Goal: Task Accomplishment & Management: Manage account settings

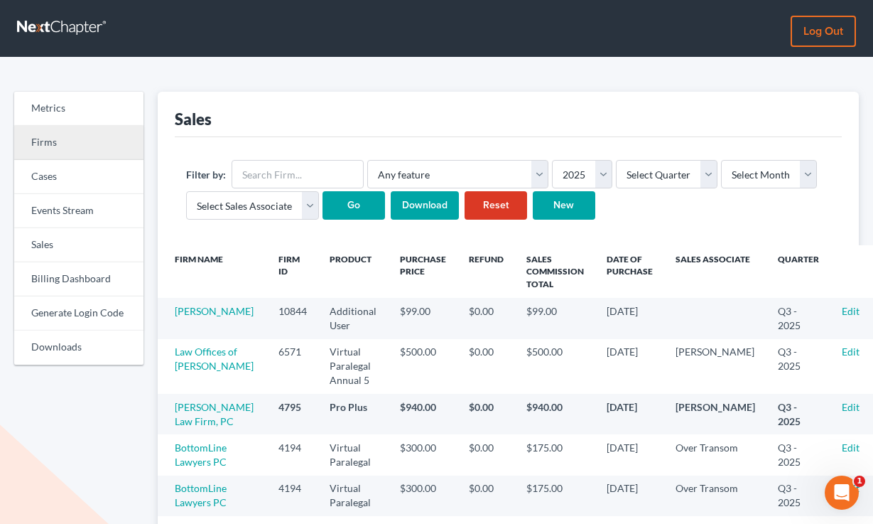
click at [74, 148] on link "Firms" at bounding box center [78, 143] width 129 height 34
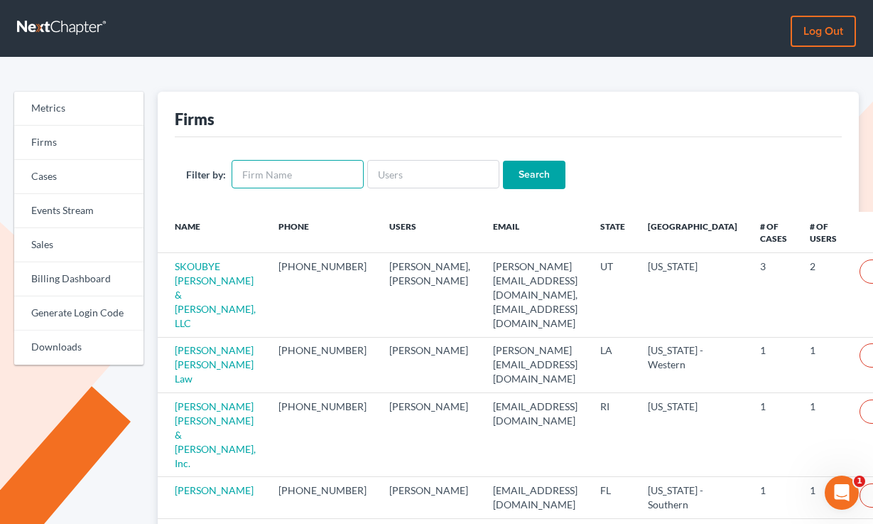
click at [281, 177] on input "text" at bounding box center [298, 174] width 132 height 28
click at [259, 167] on input "text" at bounding box center [298, 174] width 132 height 28
type input "[PERSON_NAME]"
click at [503, 161] on input "Search" at bounding box center [534, 175] width 63 height 28
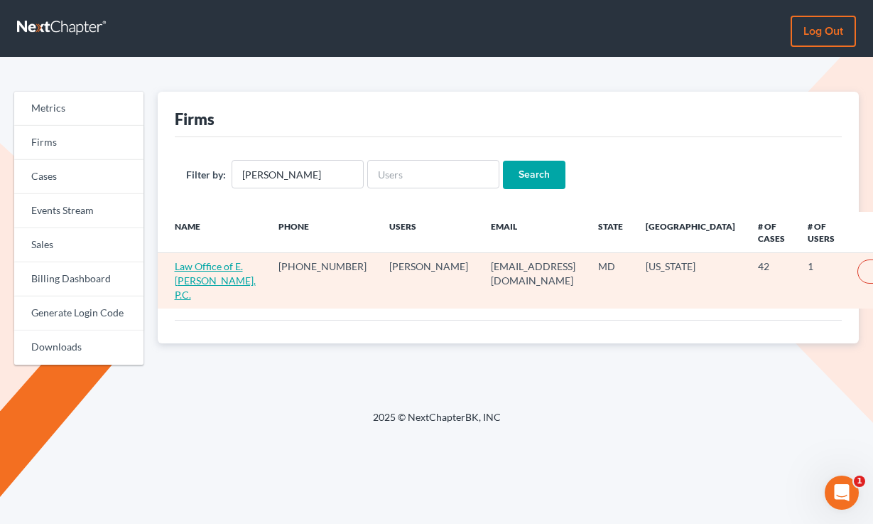
click at [191, 284] on link "Law Office of E. Christopher Amos, P.C." at bounding box center [215, 280] width 81 height 41
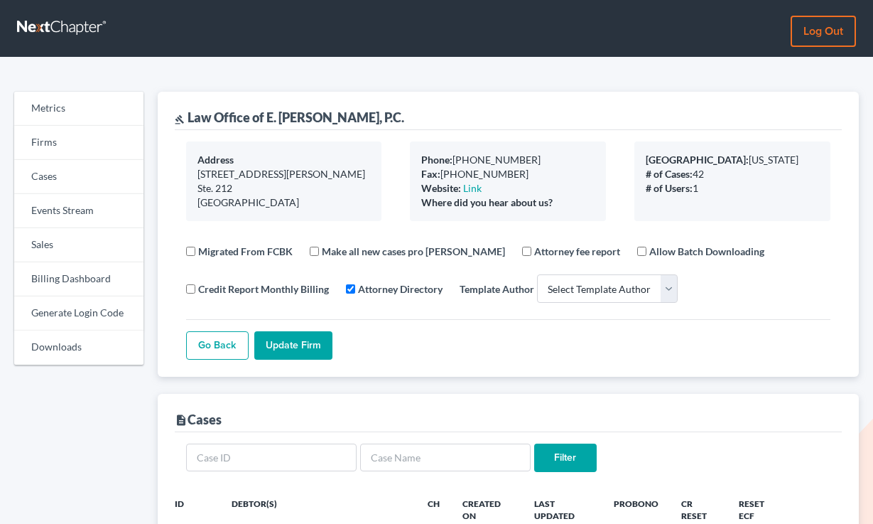
select select
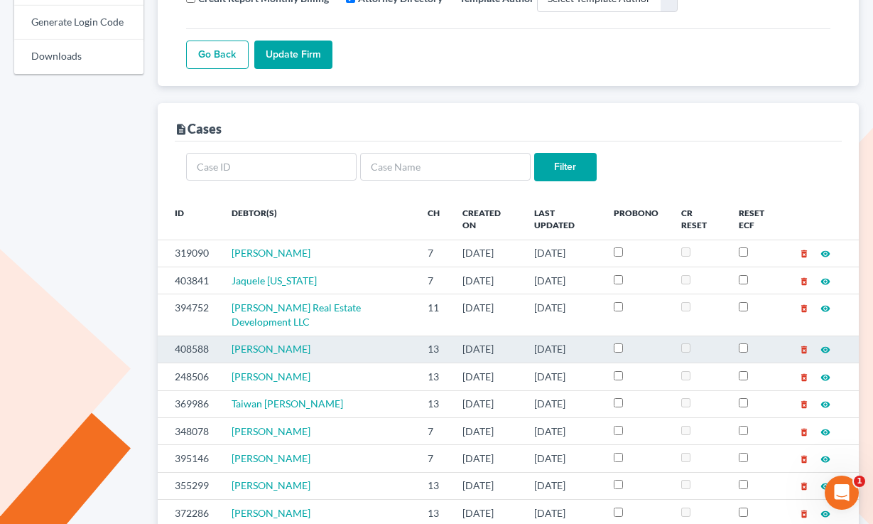
scroll to position [281, 0]
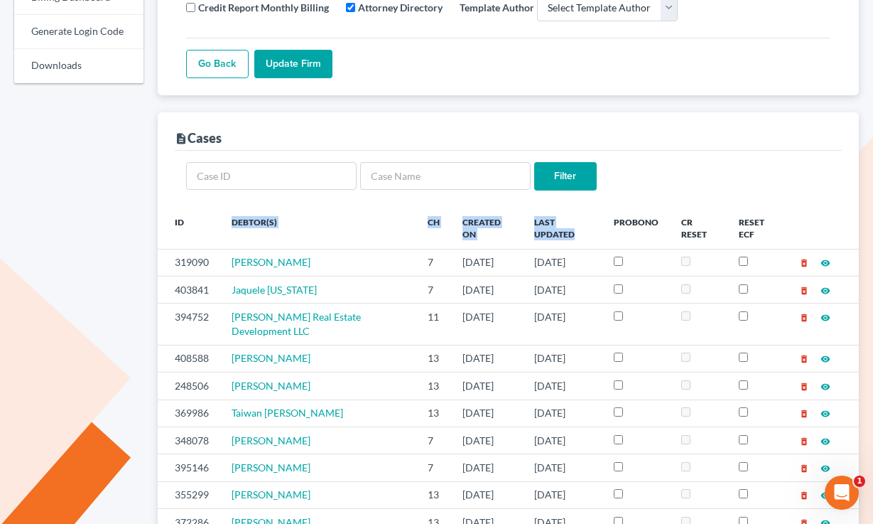
drag, startPoint x: 466, startPoint y: 232, endPoint x: 219, endPoint y: 218, distance: 247.0
click at [219, 218] on tr "ID Debtor(s) Ch Created On Last Updated ProBono CR Reset Reset ECF" at bounding box center [509, 228] width 702 height 41
drag, startPoint x: 220, startPoint y: 217, endPoint x: 171, endPoint y: 216, distance: 49.1
click at [220, 217] on th "Debtor(s)" at bounding box center [318, 228] width 196 height 41
drag, startPoint x: 172, startPoint y: 219, endPoint x: 622, endPoint y: 222, distance: 449.9
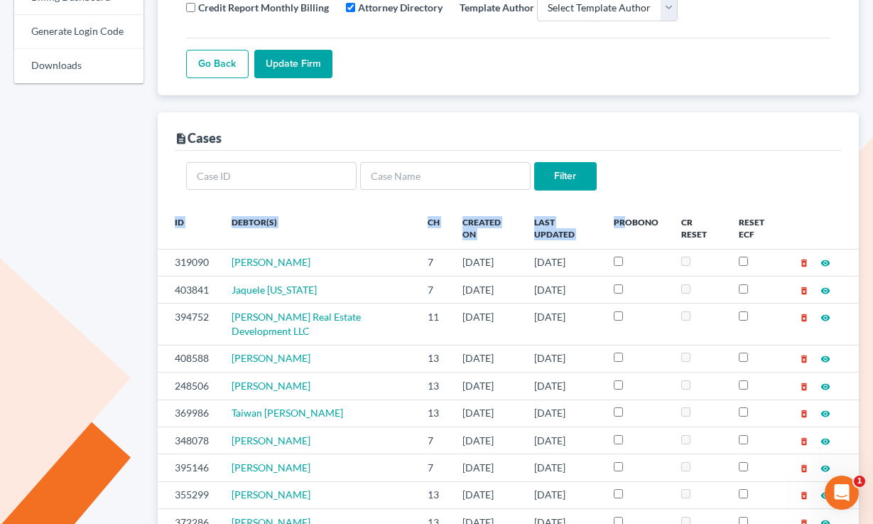
click at [623, 221] on tr "ID Debtor(s) Ch Created On Last Updated ProBono CR Reset Reset ECF" at bounding box center [509, 228] width 702 height 41
click at [618, 223] on th "ProBono" at bounding box center [637, 228] width 68 height 41
drag, startPoint x: 737, startPoint y: 230, endPoint x: 173, endPoint y: 218, distance: 563.7
click at [173, 218] on tr "ID Debtor(s) Ch Created On Last Updated ProBono CR Reset Reset ECF" at bounding box center [509, 228] width 702 height 41
click at [173, 218] on th "ID" at bounding box center [189, 228] width 63 height 41
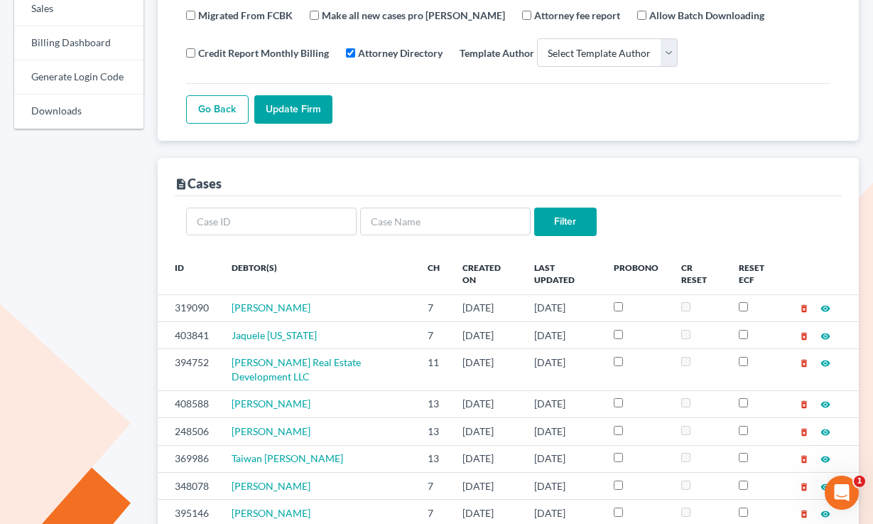
scroll to position [208, 0]
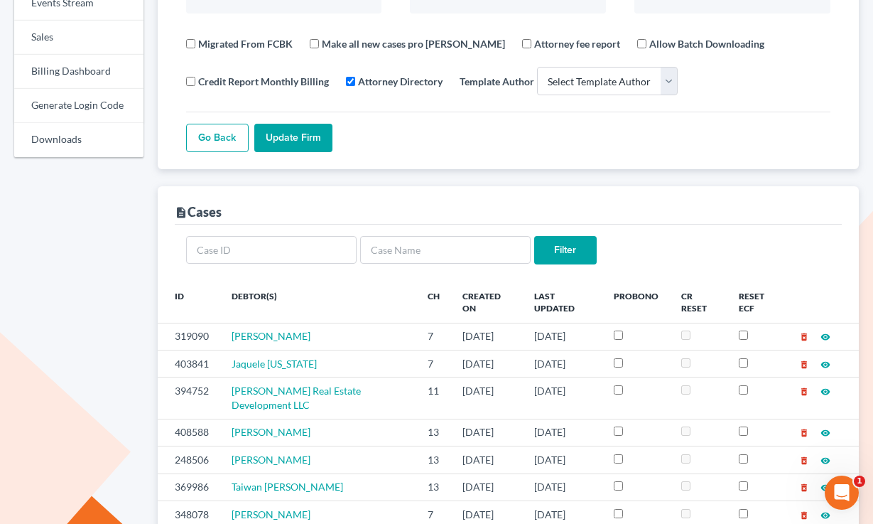
drag, startPoint x: 212, startPoint y: 214, endPoint x: 181, endPoint y: 212, distance: 31.3
click at [180, 212] on div "description Cases" at bounding box center [509, 205] width 668 height 38
click at [181, 212] on icon "description" at bounding box center [181, 212] width 13 height 13
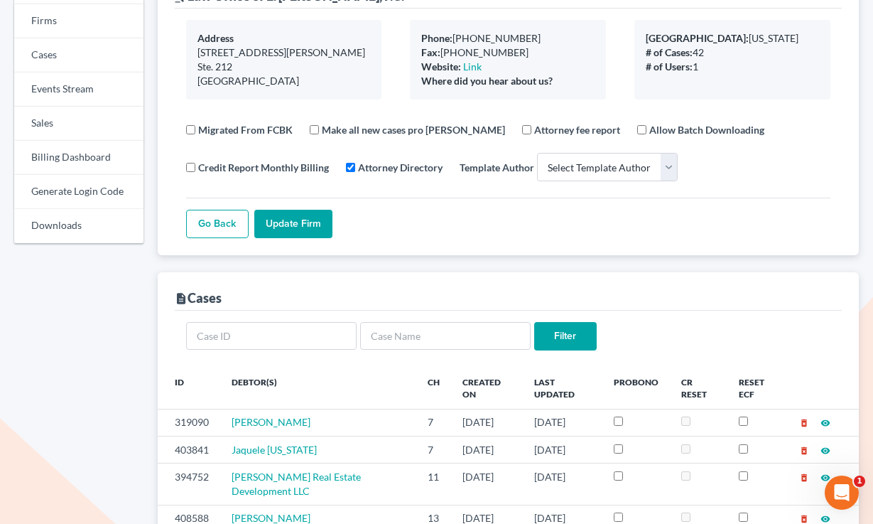
scroll to position [55, 0]
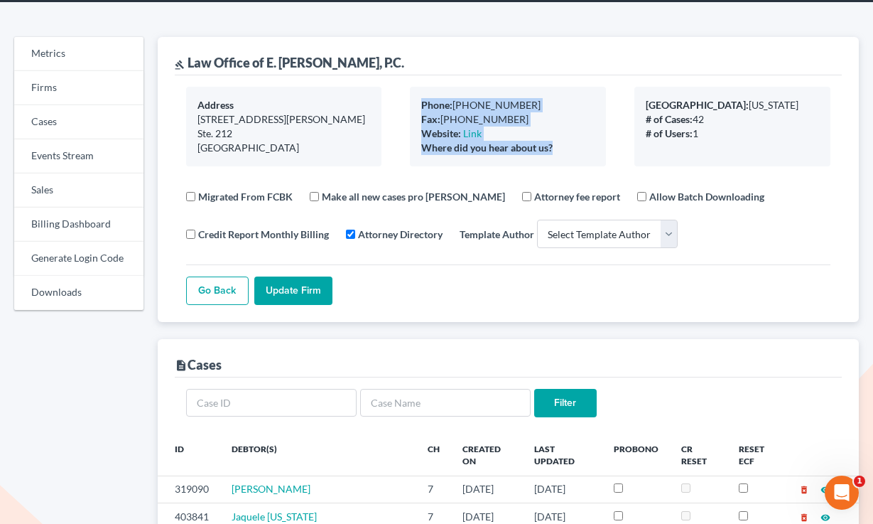
drag, startPoint x: 568, startPoint y: 147, endPoint x: 400, endPoint y: 102, distance: 173.8
click at [400, 102] on div "Phone: 240-676-6813 Fax: 410-381-8001 Website: Link Where did you hear about us?" at bounding box center [508, 127] width 225 height 80
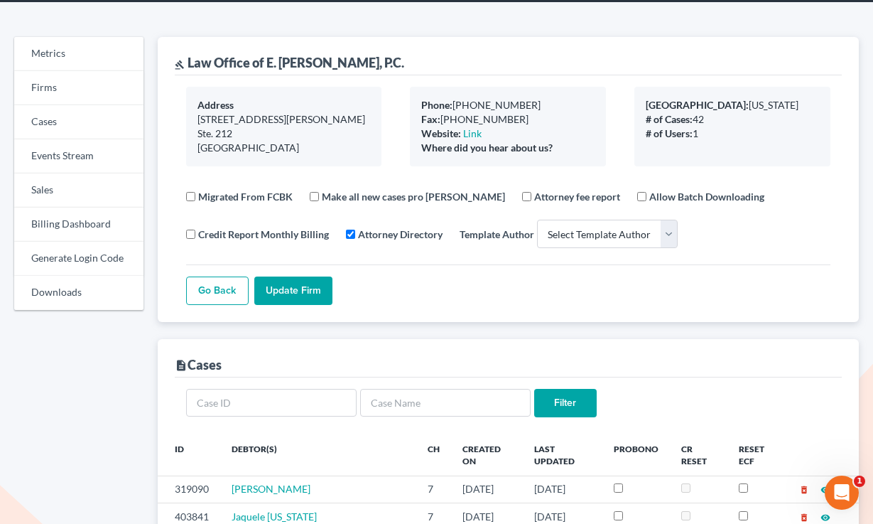
click at [400, 102] on div "Phone: 240-676-6813 Fax: 410-381-8001 Website: Link Where did you hear about us?" at bounding box center [508, 127] width 225 height 80
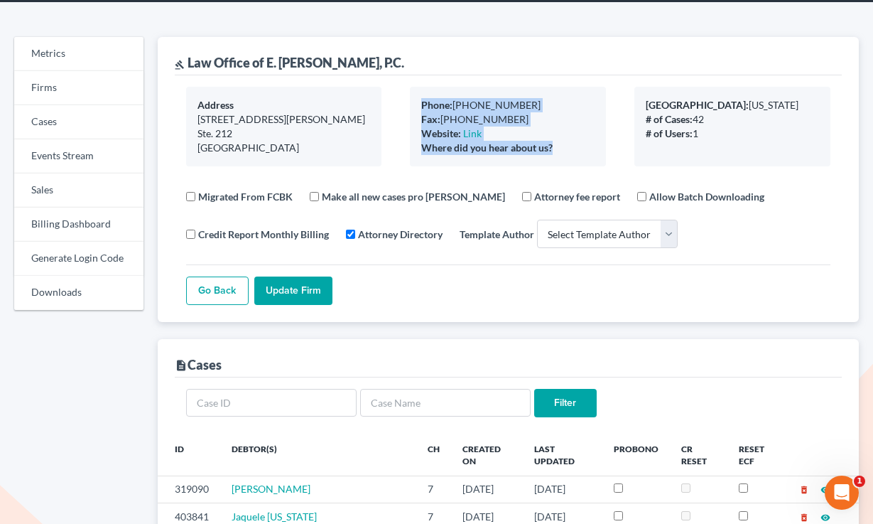
drag, startPoint x: 554, startPoint y: 147, endPoint x: 410, endPoint y: 106, distance: 149.4
click at [410, 106] on div "Phone: 240-676-6813 Fax: 410-381-8001 Website: Link Where did you hear about us?" at bounding box center [508, 127] width 196 height 80
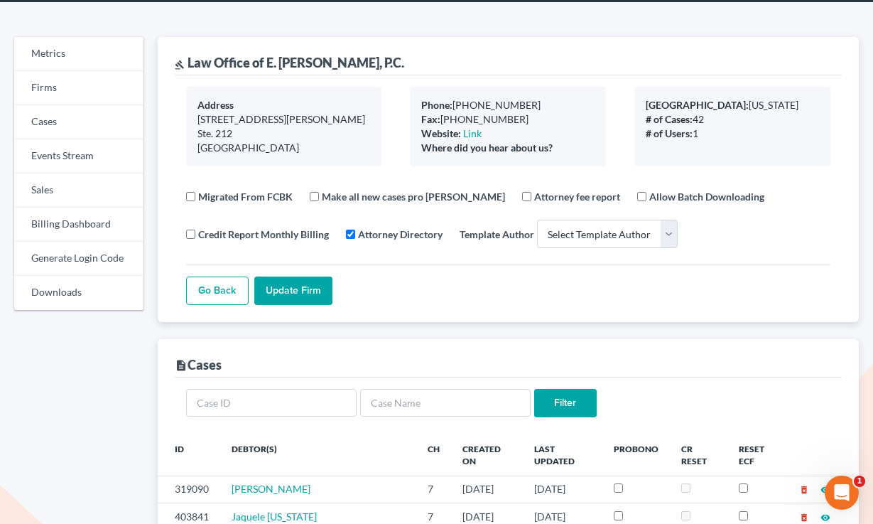
drag, startPoint x: 416, startPoint y: 65, endPoint x: 218, endPoint y: 59, distance: 197.7
click at [163, 58] on div "gavel Law Office of E. Christopher Amos, P.C. Address 9520 Berger Rd. Ste. 212 …" at bounding box center [509, 179] width 702 height 285
click at [236, 59] on div "gavel Law Office of E. Christopher Amos, P.C." at bounding box center [290, 62] width 230 height 17
drag, startPoint x: 236, startPoint y: 59, endPoint x: 368, endPoint y: 56, distance: 132.2
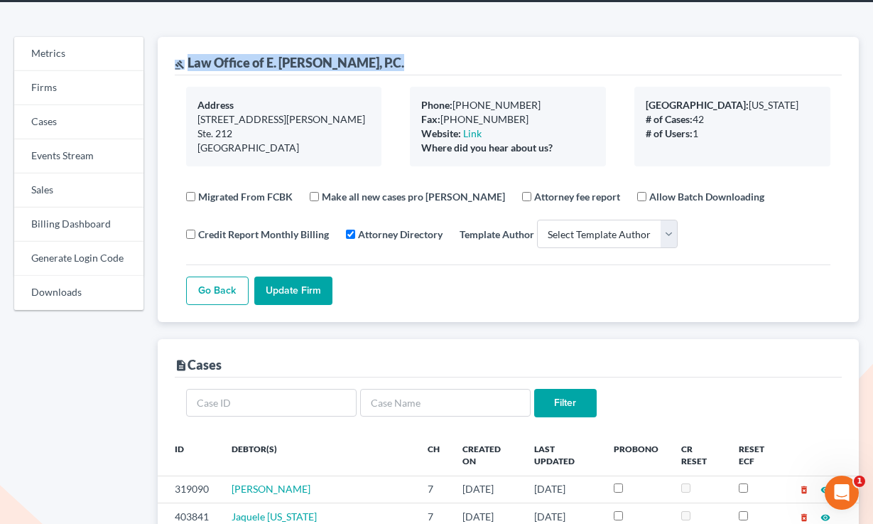
click at [236, 59] on div "gavel Law Office of E. Christopher Amos, P.C." at bounding box center [290, 62] width 230 height 17
click at [402, 58] on div "gavel Law Office of E. Christopher Amos, P.C." at bounding box center [290, 62] width 230 height 17
drag, startPoint x: 412, startPoint y: 61, endPoint x: 310, endPoint y: 58, distance: 101.7
click at [310, 58] on div "gavel Law Office of E. Christopher Amos, P.C." at bounding box center [509, 56] width 668 height 38
click at [414, 62] on div "gavel Law Office of E. Christopher Amos, P.C." at bounding box center [509, 56] width 668 height 38
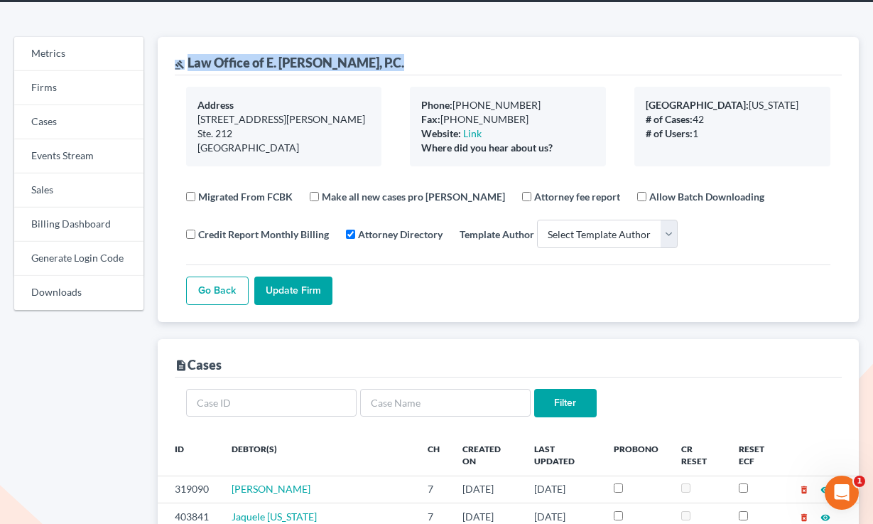
drag, startPoint x: 384, startPoint y: 60, endPoint x: 196, endPoint y: 61, distance: 187.6
click at [190, 62] on div "gavel Law Office of E. Christopher Amos, P.C." at bounding box center [509, 56] width 668 height 38
click at [196, 61] on div "gavel Law Office of E. Christopher Amos, P.C." at bounding box center [290, 62] width 230 height 17
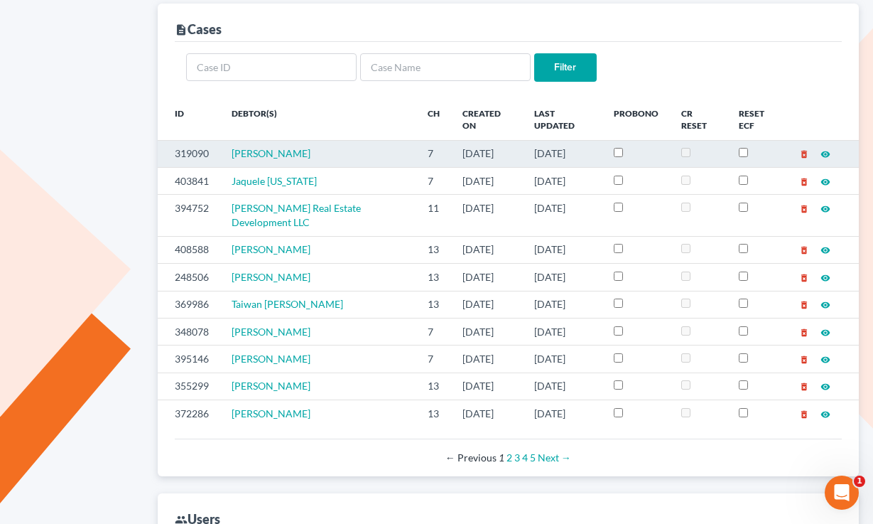
scroll to position [400, 0]
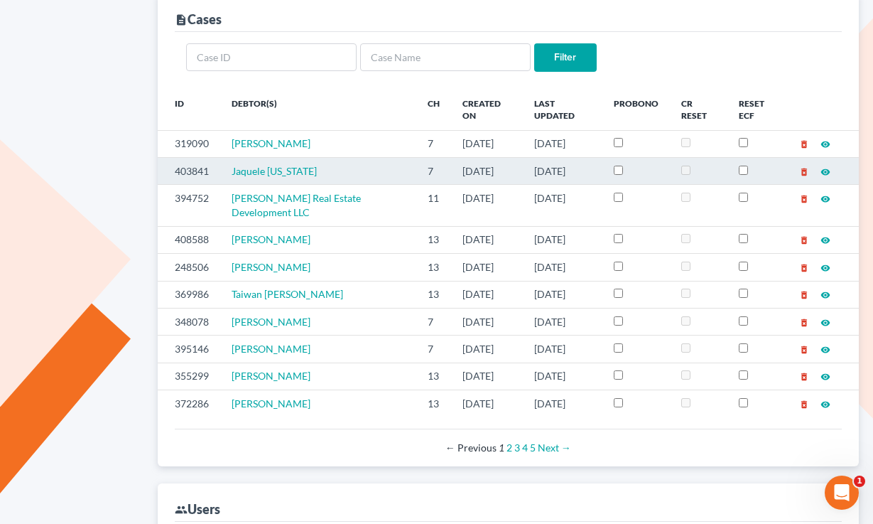
drag, startPoint x: 514, startPoint y: 173, endPoint x: 441, endPoint y: 171, distance: 72.5
click at [451, 171] on td "02/16/2025" at bounding box center [487, 170] width 72 height 27
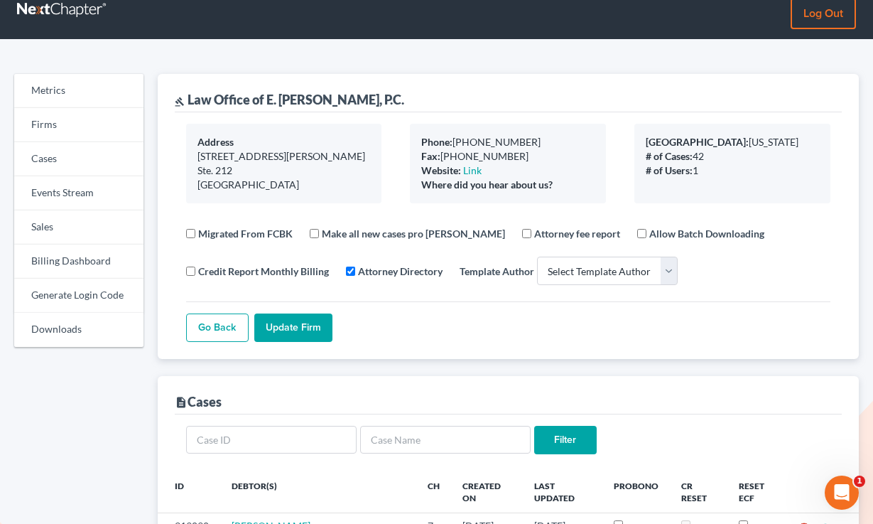
scroll to position [0, 0]
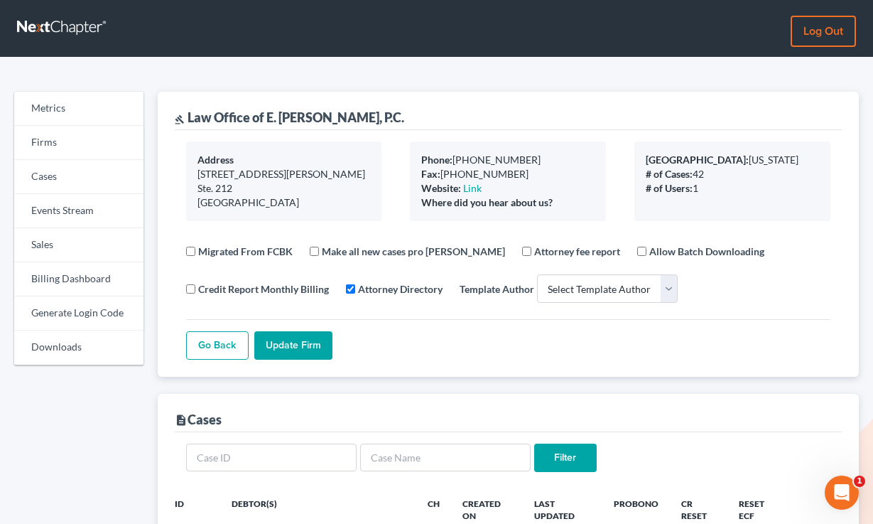
drag, startPoint x: 434, startPoint y: 115, endPoint x: 188, endPoint y: 116, distance: 246.6
click at [188, 116] on div "gavel Law Office of E. Christopher Amos, P.C." at bounding box center [509, 111] width 668 height 38
copy div "Law Office of E. Christopher Amos, P.C."
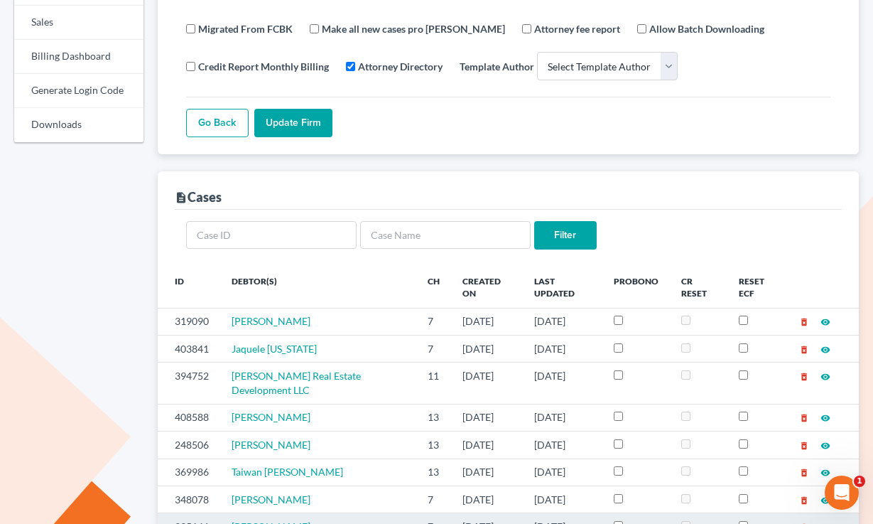
scroll to position [174, 0]
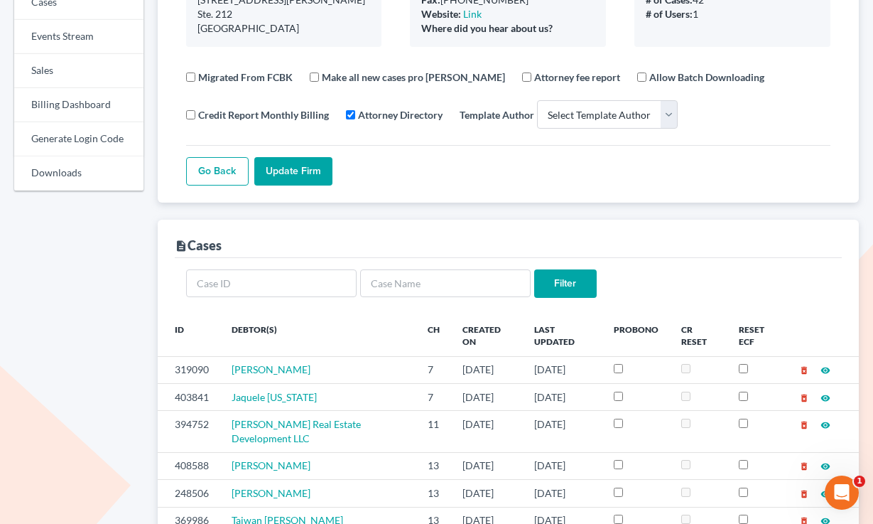
click at [424, 248] on div "description Cases" at bounding box center [509, 239] width 668 height 38
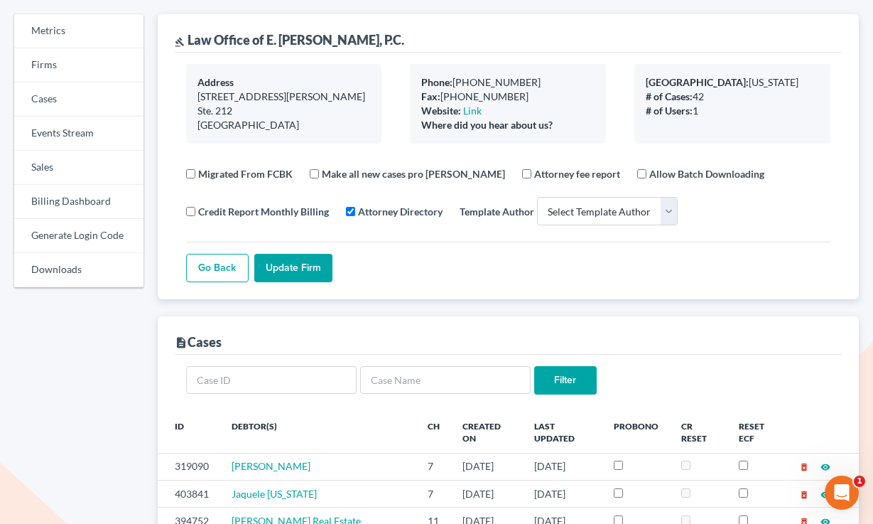
scroll to position [31, 0]
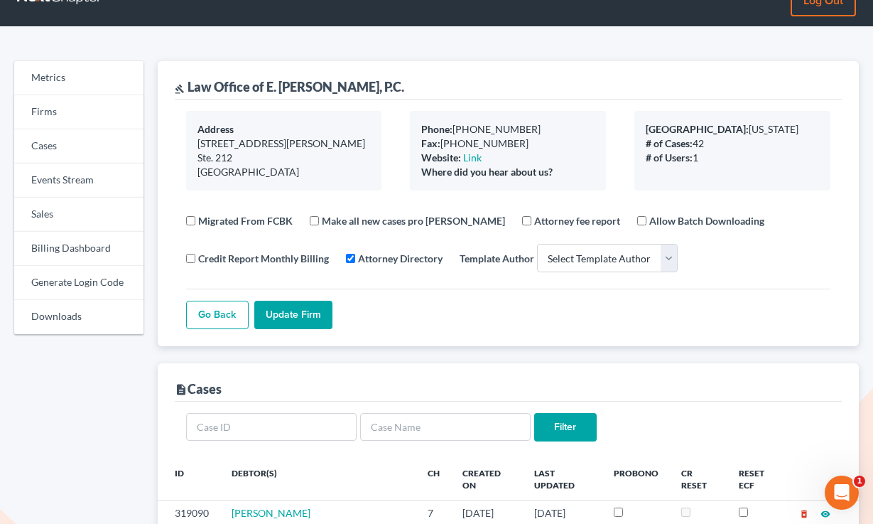
drag, startPoint x: 712, startPoint y: 160, endPoint x: 625, endPoint y: 133, distance: 90.8
click at [625, 133] on div "Primary District: Maryland # of Cases: 42 # of Users: 1" at bounding box center [732, 151] width 225 height 80
click at [684, 136] on div "# of Cases: 42" at bounding box center [732, 143] width 173 height 14
click at [727, 143] on div "# of Cases: 42" at bounding box center [732, 143] width 173 height 14
drag, startPoint x: 710, startPoint y: 158, endPoint x: 650, endPoint y: 128, distance: 67.4
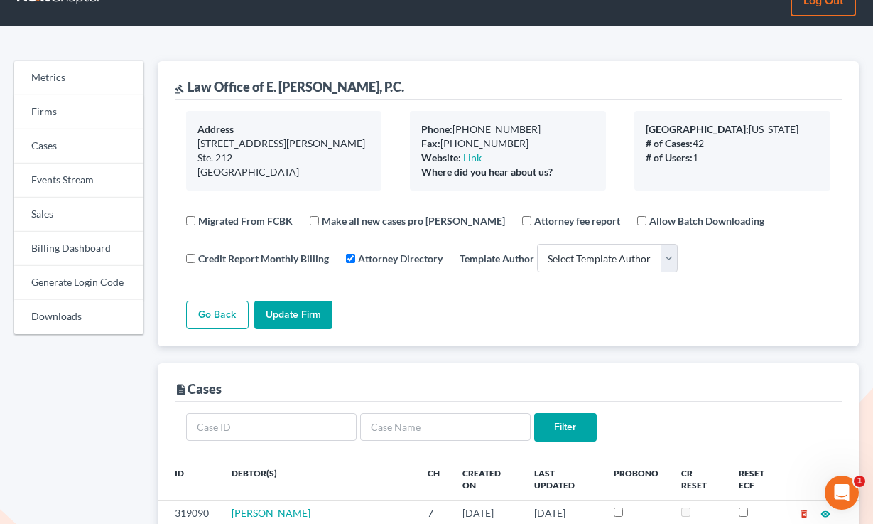
click at [650, 128] on div "Primary District: Maryland # of Cases: 42 # of Users: 1" at bounding box center [733, 151] width 196 height 80
click at [650, 128] on b "Primary District:" at bounding box center [697, 129] width 103 height 12
drag, startPoint x: 709, startPoint y: 161, endPoint x: 638, endPoint y: 129, distance: 77.9
click at [638, 129] on div "Primary District: Maryland # of Cases: 42 # of Users: 1" at bounding box center [733, 151] width 196 height 80
click at [637, 129] on div "Primary District: Maryland # of Cases: 42 # of Users: 1" at bounding box center [733, 151] width 196 height 80
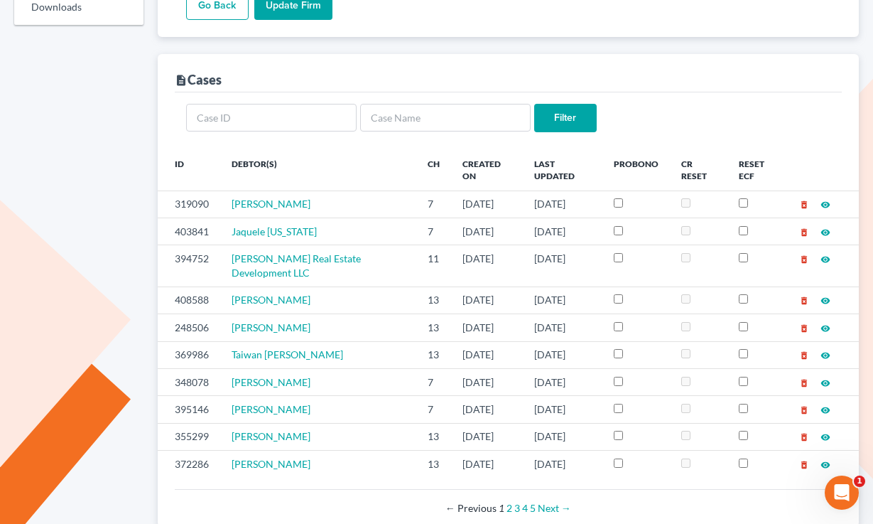
scroll to position [338, 0]
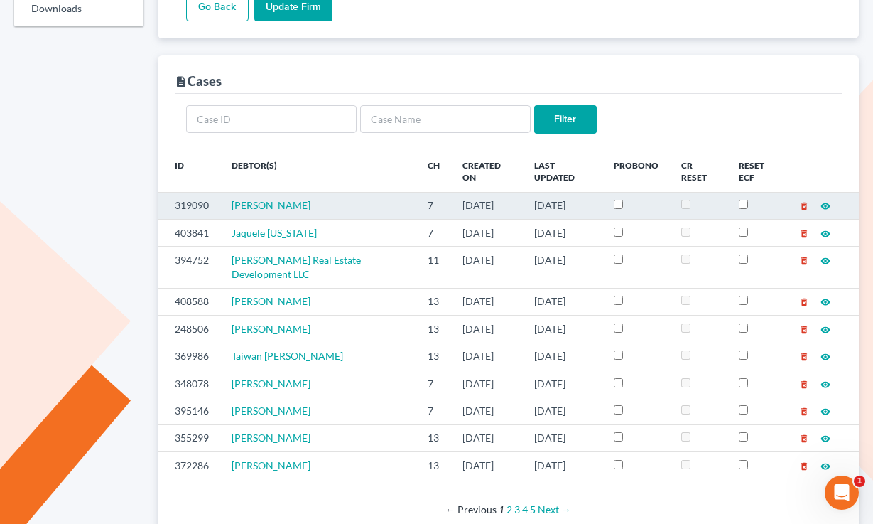
drag, startPoint x: 585, startPoint y: 203, endPoint x: 413, endPoint y: 201, distance: 172.0
click at [413, 201] on tr "319090 Daveen Barnes 7 08/04/2023 06/18/2025 delete_forever visibility" at bounding box center [509, 205] width 702 height 27
click at [416, 201] on td "7" at bounding box center [433, 205] width 35 height 27
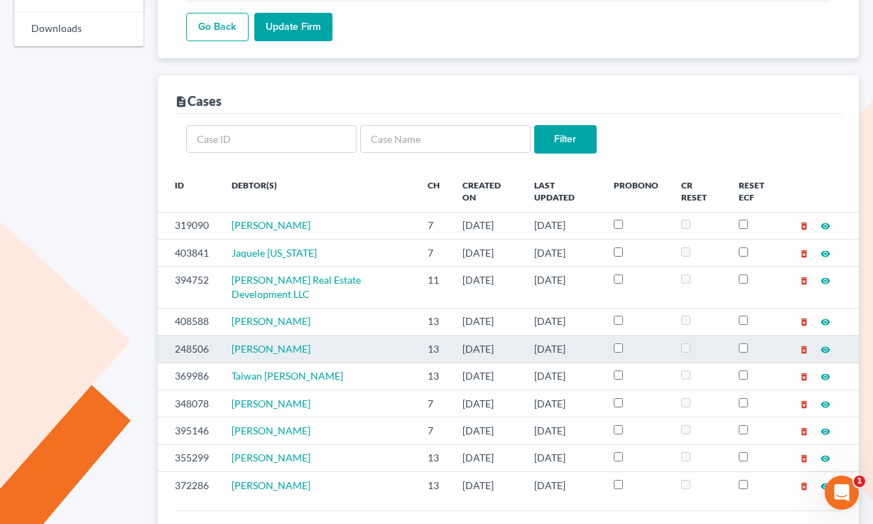
scroll to position [104, 0]
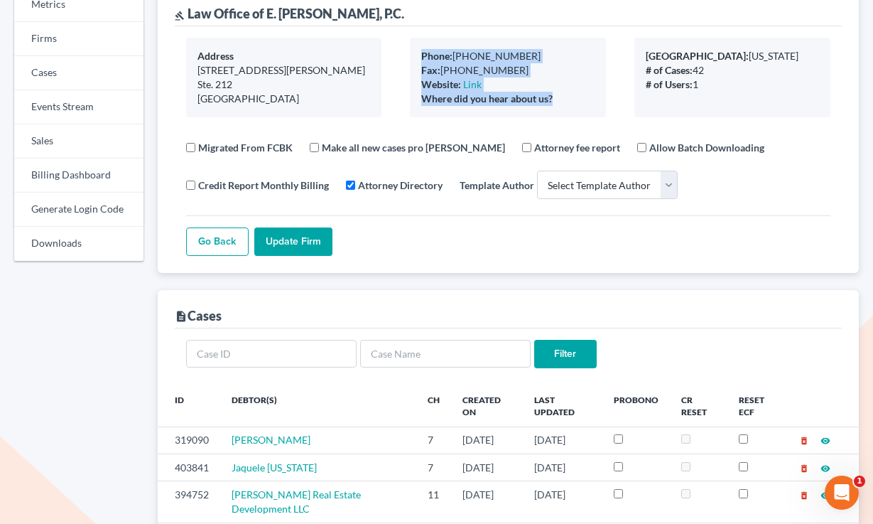
drag, startPoint x: 481, startPoint y: 83, endPoint x: 413, endPoint y: 55, distance: 73.6
click at [413, 55] on div "Phone: 240-676-6813 Fax: 410-381-8001 Website: Link Where did you hear about us?" at bounding box center [508, 78] width 196 height 80
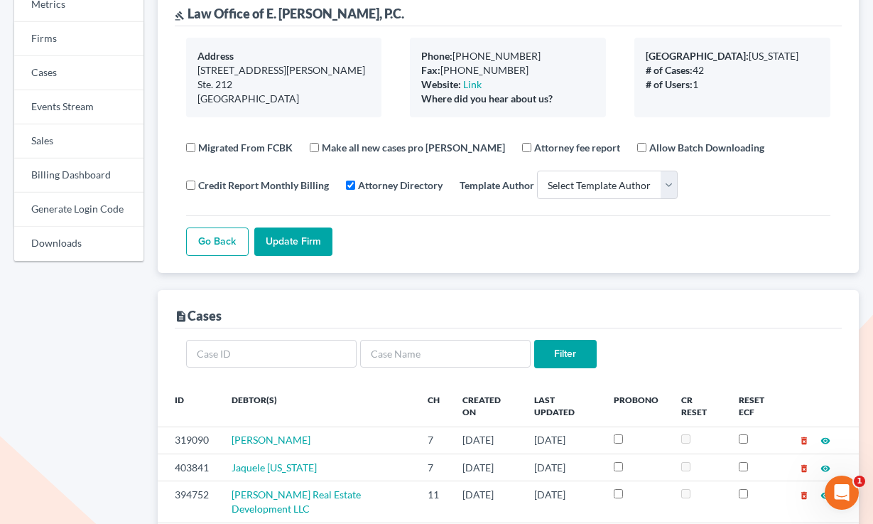
click at [413, 55] on div "Phone: 240-676-6813 Fax: 410-381-8001 Website: Link Where did you hear about us?" at bounding box center [508, 78] width 196 height 80
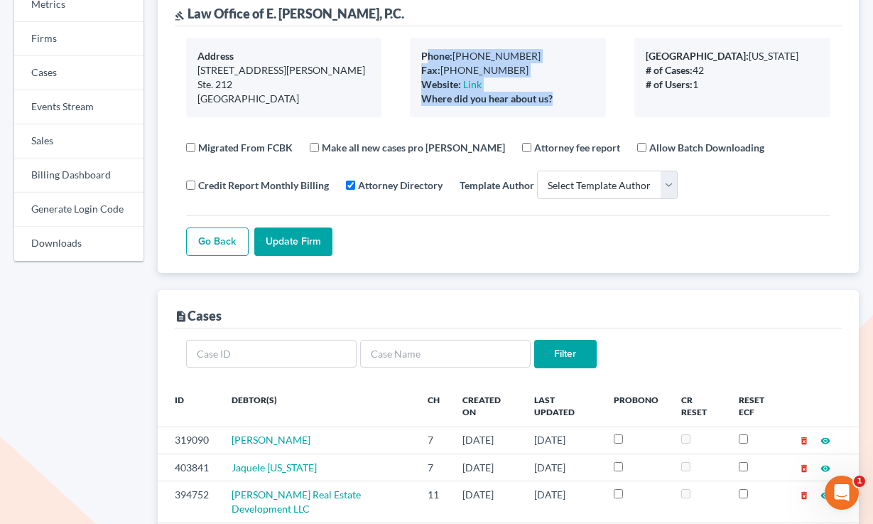
drag, startPoint x: 579, startPoint y: 108, endPoint x: 426, endPoint y: 58, distance: 160.0
click at [426, 58] on div "Phone: 240-676-6813 Fax: 410-381-8001 Website: Link Where did you hear about us?" at bounding box center [508, 78] width 196 height 80
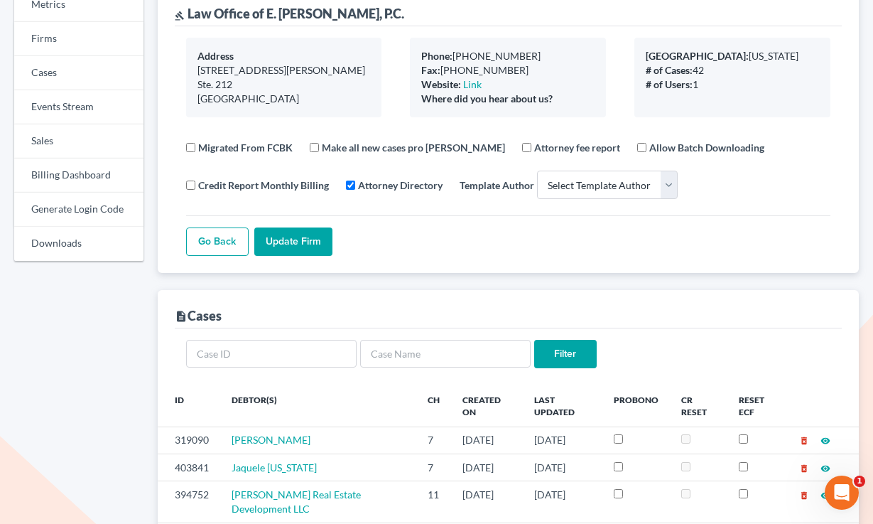
click at [426, 58] on b "Phone:" at bounding box center [436, 56] width 31 height 12
click at [547, 101] on b "Where did you hear about us?" at bounding box center [486, 98] width 131 height 12
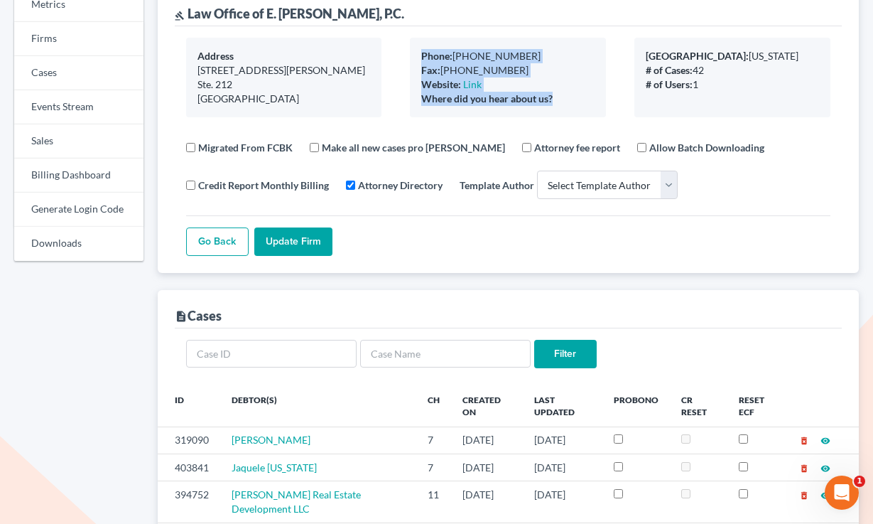
drag, startPoint x: 547, startPoint y: 97, endPoint x: 413, endPoint y: 53, distance: 141.4
click at [413, 53] on div "Phone: 240-676-6813 Fax: 410-381-8001 Website: Link Where did you hear about us?" at bounding box center [508, 78] width 196 height 80
click at [412, 53] on div "Phone: 240-676-6813 Fax: 410-381-8001 Website: Link Where did you hear about us?" at bounding box center [508, 78] width 196 height 80
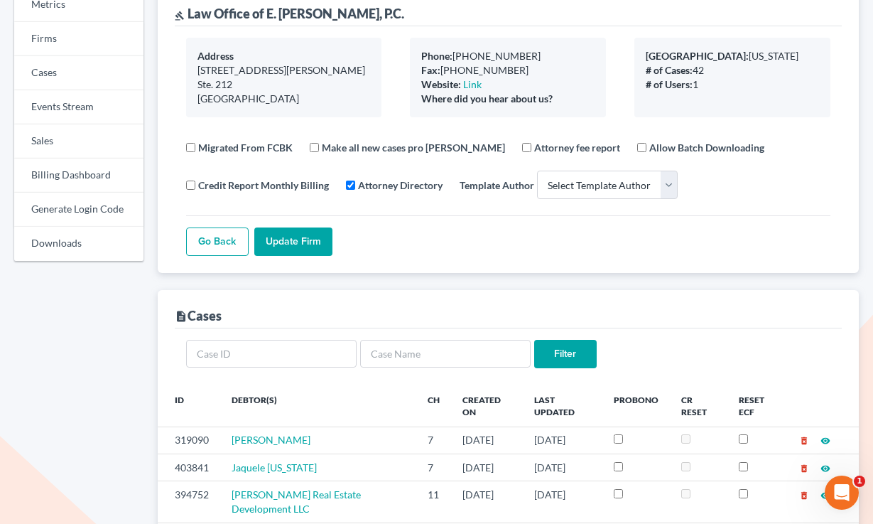
scroll to position [103, 0]
click at [68, 33] on link "Firms" at bounding box center [78, 40] width 129 height 34
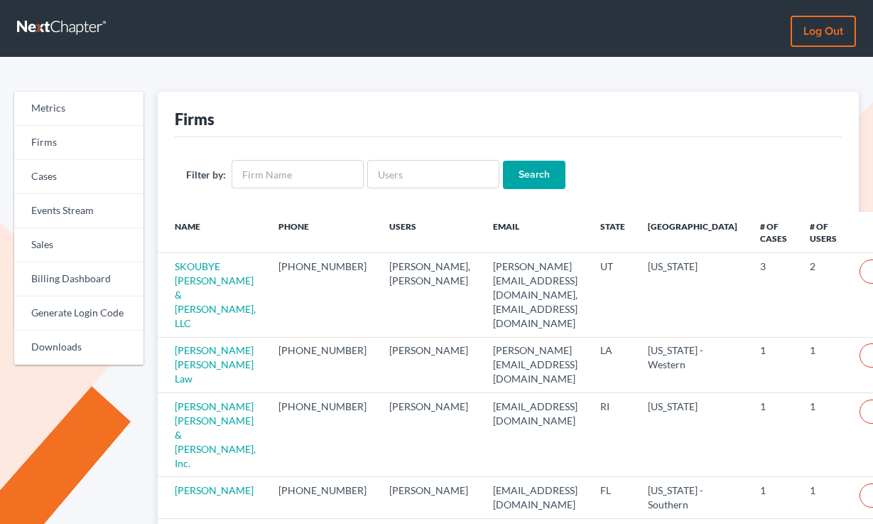
click at [401, 164] on input "text" at bounding box center [433, 174] width 132 height 28
type input "cboyle@b-vlaw.com"
click at [503, 161] on input "Search" at bounding box center [534, 175] width 63 height 28
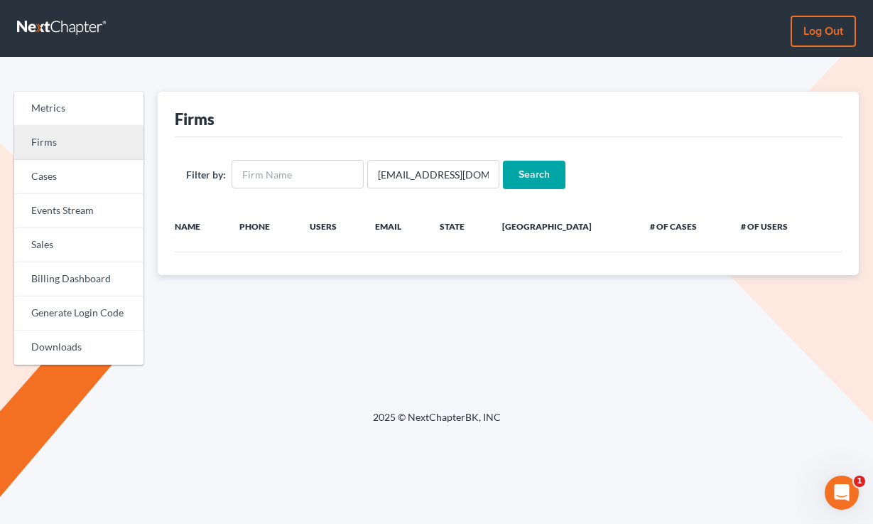
click at [72, 150] on link "Firms" at bounding box center [78, 143] width 129 height 34
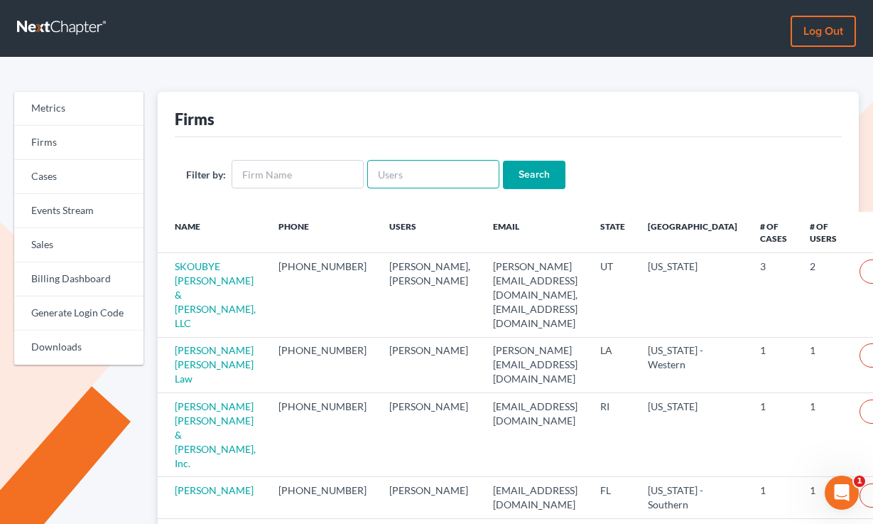
click at [397, 169] on input "text" at bounding box center [433, 174] width 132 height 28
paste input "[PERSON_NAME][EMAIL_ADDRESS][DOMAIN_NAME]"
type input "[PERSON_NAME][EMAIL_ADDRESS][DOMAIN_NAME]"
click at [503, 161] on input "Search" at bounding box center [534, 175] width 63 height 28
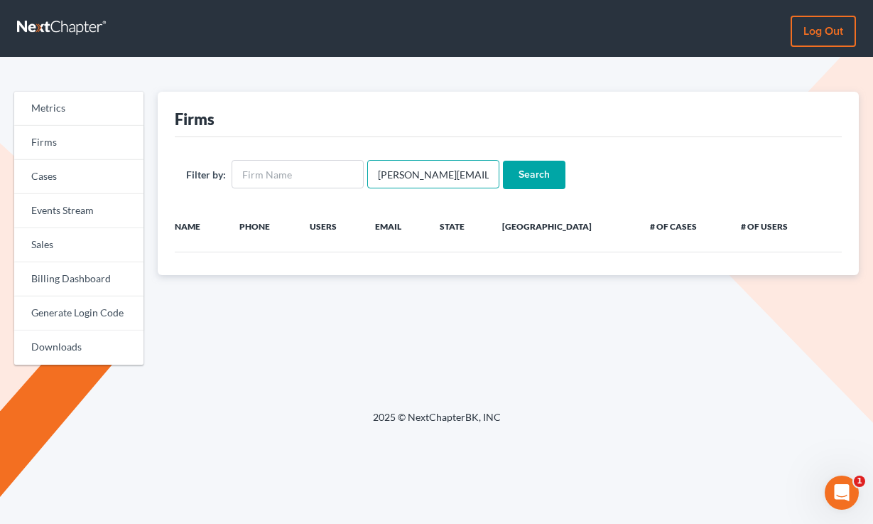
click at [413, 173] on input "[PERSON_NAME][EMAIL_ADDRESS][DOMAIN_NAME]" at bounding box center [433, 174] width 132 height 28
paste input "[PERSON_NAME]"
type input "[PERSON_NAME][EMAIL_ADDRESS][DOMAIN_NAME]"
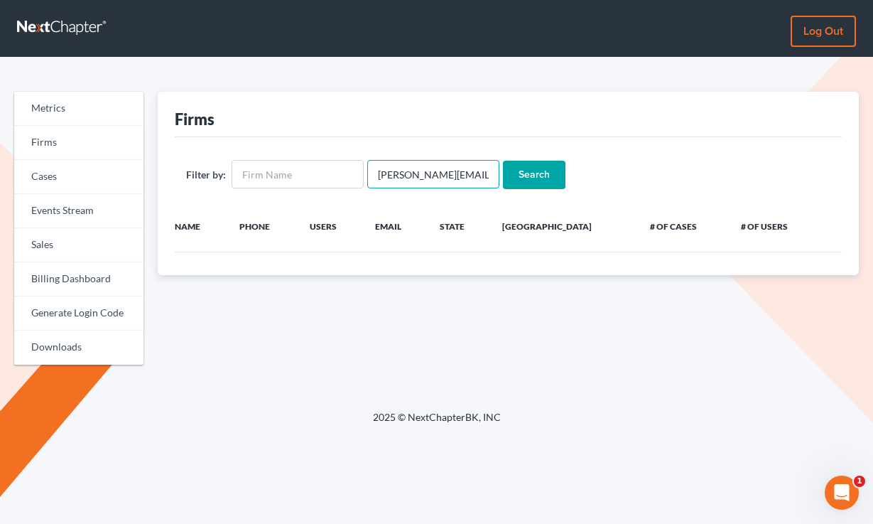
click at [503, 161] on input "Search" at bounding box center [534, 175] width 63 height 28
